Goal: Task Accomplishment & Management: Manage account settings

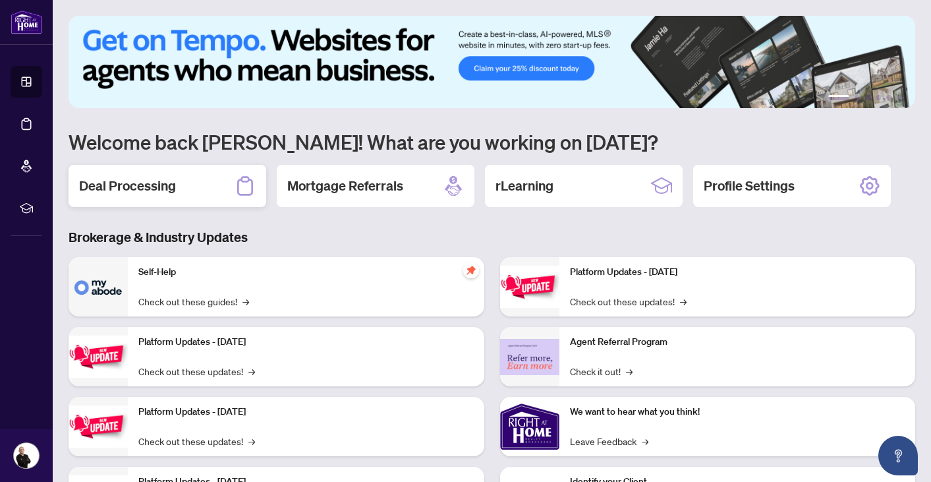
click at [192, 190] on div "Deal Processing" at bounding box center [168, 186] width 198 height 42
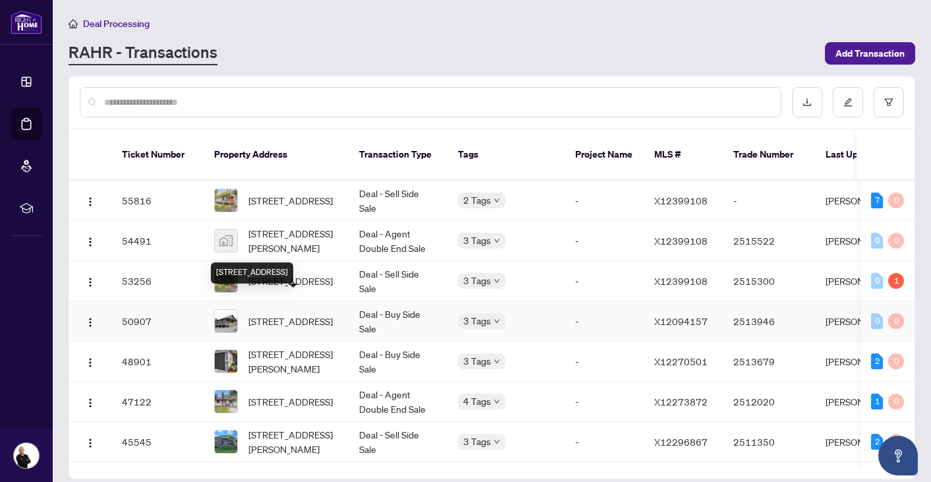
click at [287, 314] on span "[STREET_ADDRESS]" at bounding box center [290, 321] width 84 height 14
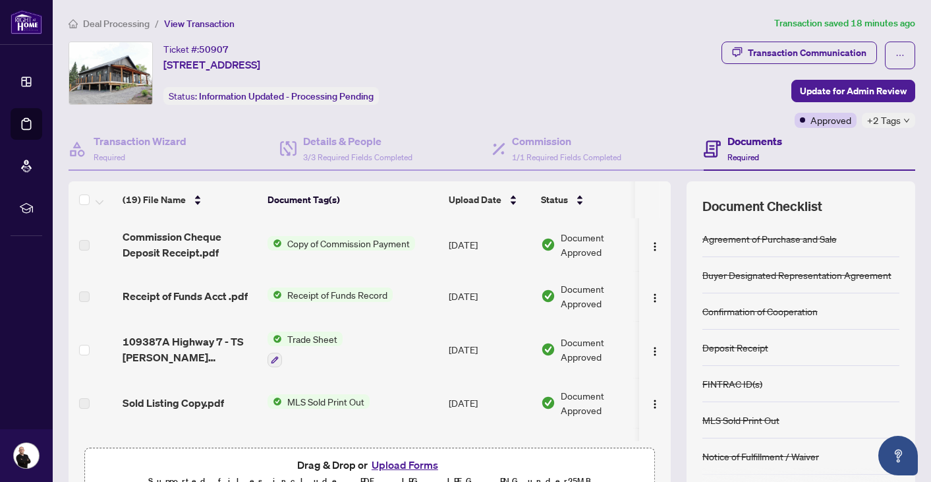
click at [502, 78] on div "Ticket #: 50907 [STREET_ADDRESS] Status: Information Updated - Processing Pendi…" at bounding box center [393, 73] width 648 height 63
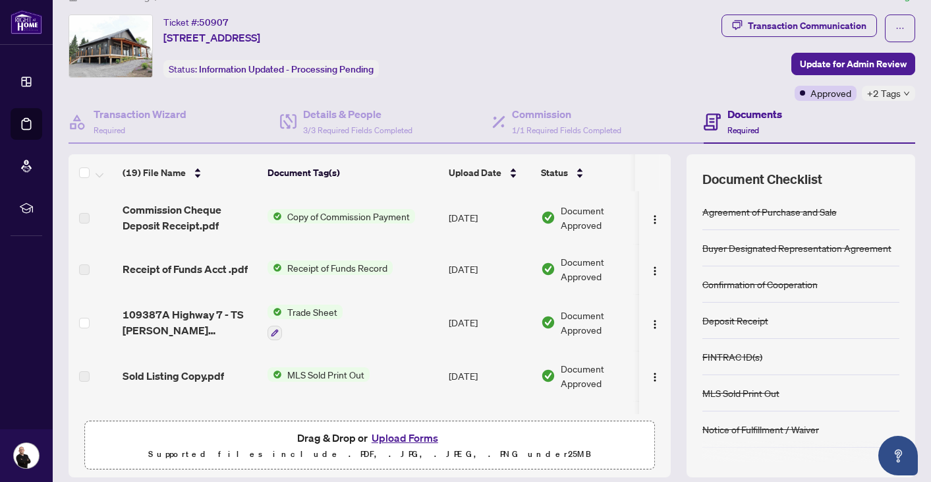
scroll to position [32, 0]
